Goal: Task Accomplishment & Management: Manage account settings

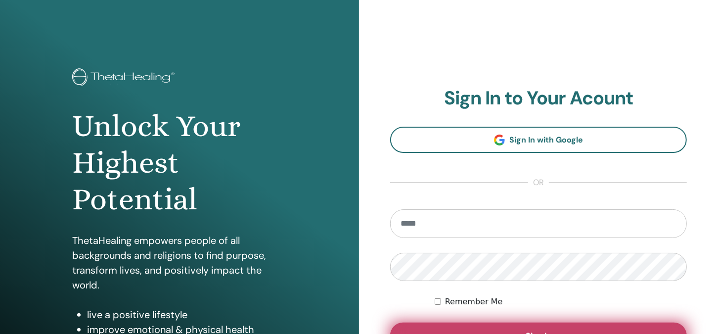
type input "**********"
click at [524, 331] on button "Sign In" at bounding box center [538, 335] width 297 height 26
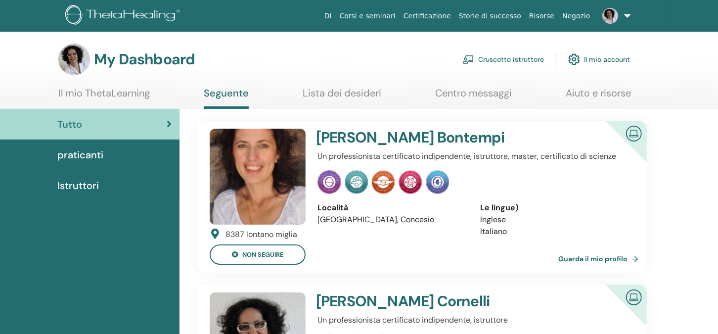
click at [514, 59] on link "Cruscotto istruttore" at bounding box center [503, 59] width 82 height 22
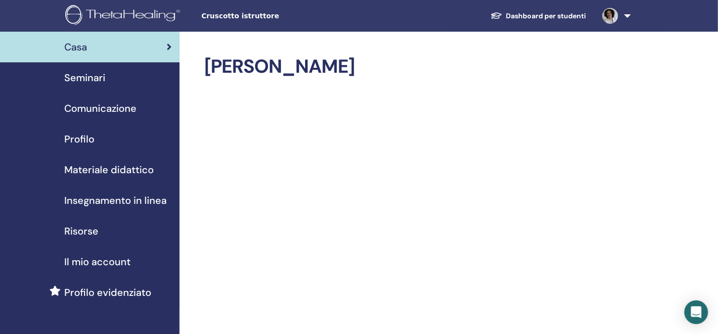
click at [91, 79] on span "Seminari" at bounding box center [84, 77] width 41 height 15
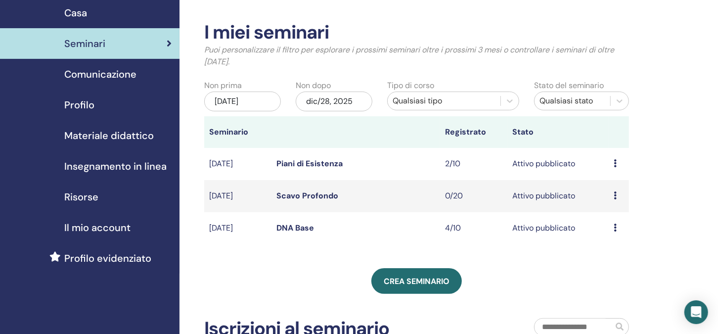
scroll to position [49, 0]
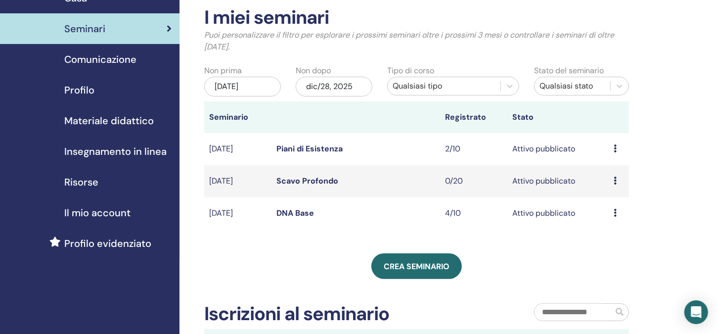
click at [295, 212] on link "DNA Base" at bounding box center [295, 213] width 38 height 10
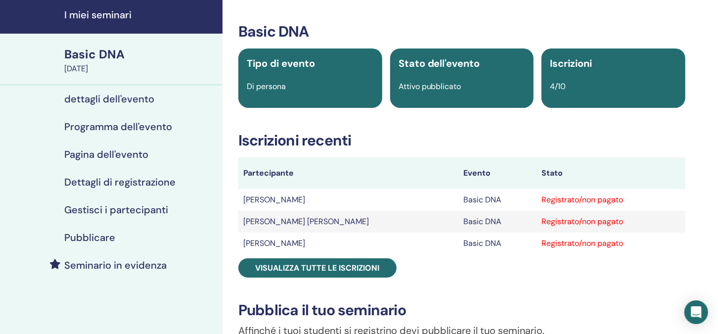
scroll to position [49, 0]
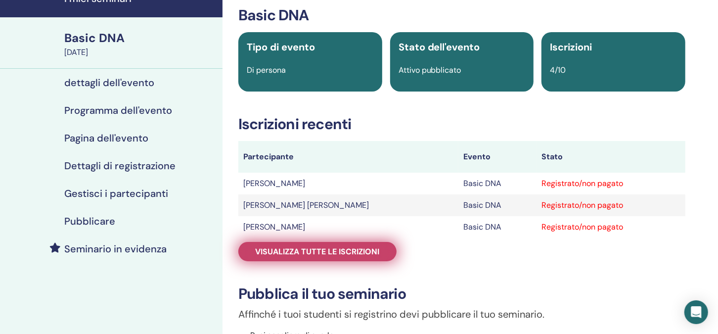
click at [330, 253] on span "Visualizza tutte le iscrizioni" at bounding box center [318, 251] width 124 height 10
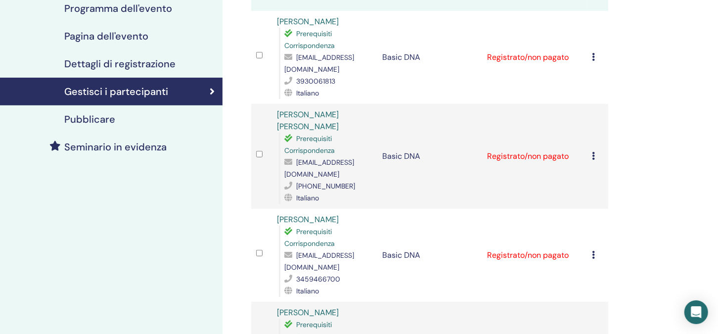
scroll to position [49, 0]
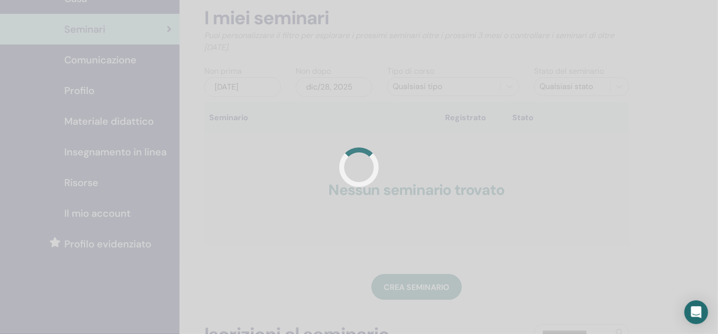
scroll to position [48, 0]
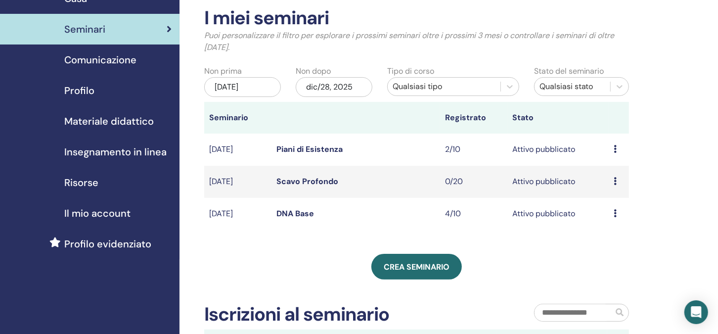
click at [294, 179] on link "Scavo Profondo" at bounding box center [307, 181] width 62 height 10
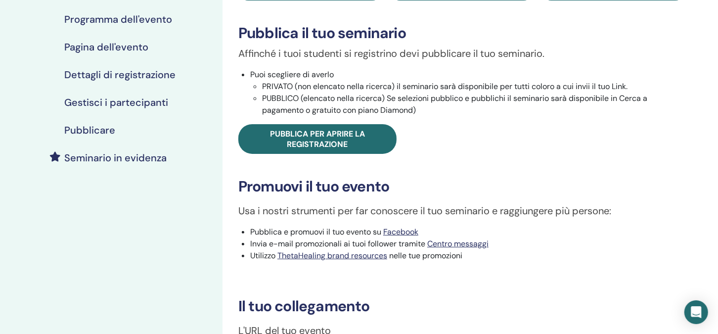
scroll to position [198, 0]
